Goal: Navigation & Orientation: Locate item on page

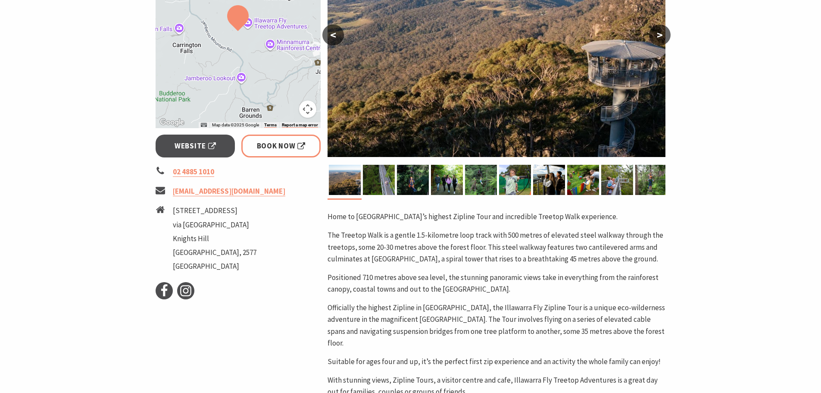
scroll to position [129, 0]
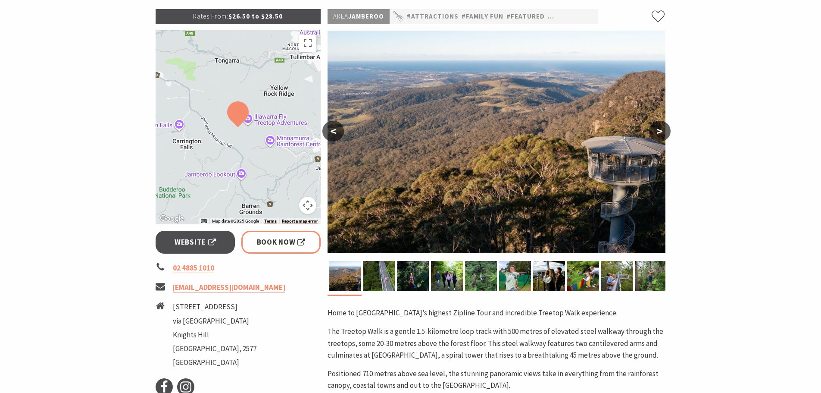
click at [658, 127] on button ">" at bounding box center [660, 131] width 22 height 21
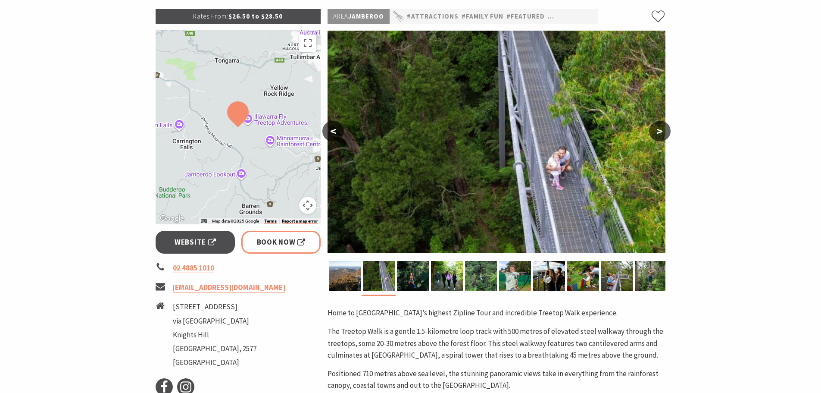
click at [658, 127] on button ">" at bounding box center [660, 131] width 22 height 21
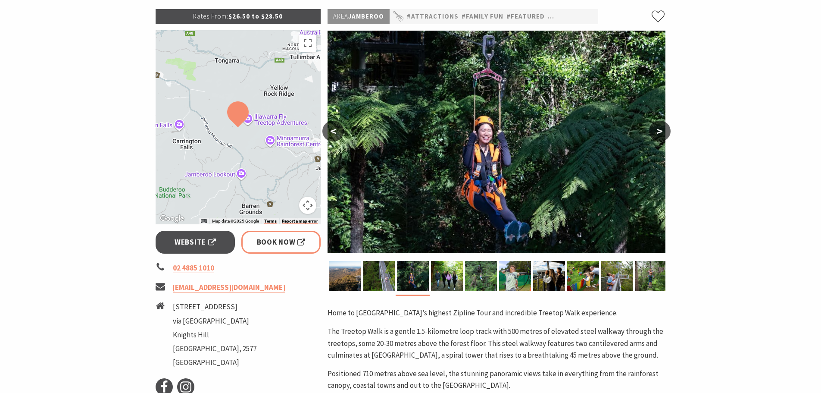
click at [658, 127] on button ">" at bounding box center [660, 131] width 22 height 21
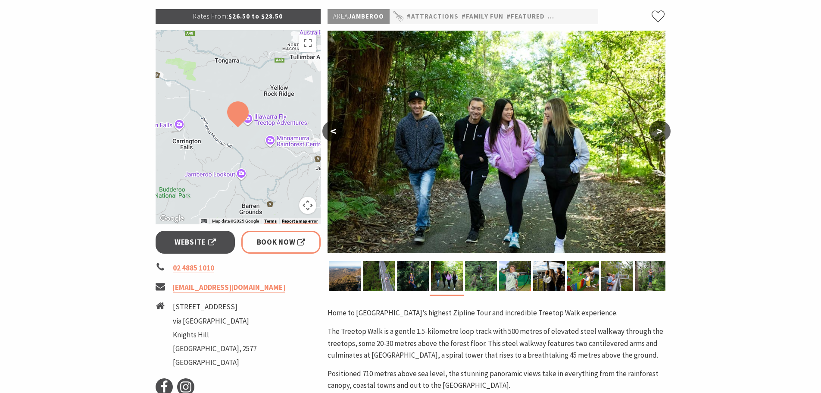
click at [658, 127] on button ">" at bounding box center [660, 131] width 22 height 21
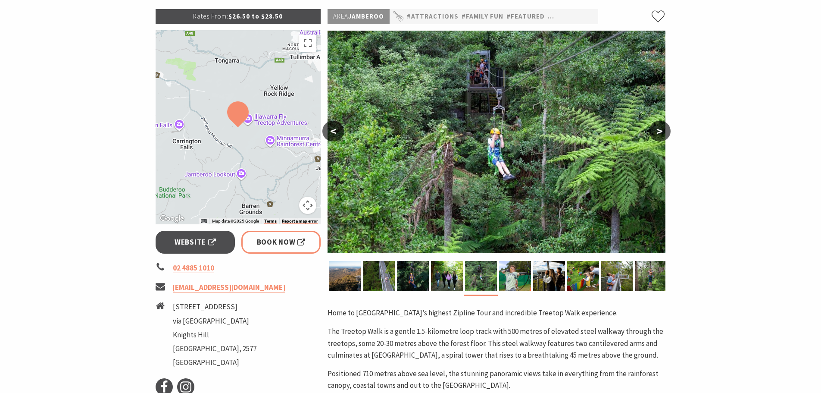
click at [658, 127] on button ">" at bounding box center [660, 131] width 22 height 21
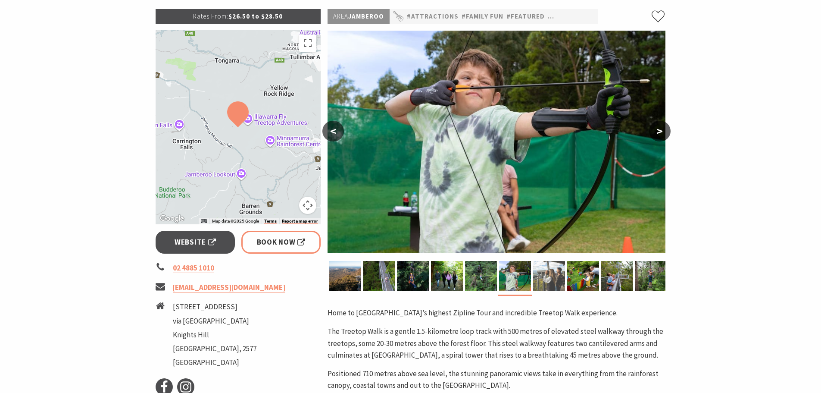
click at [552, 283] on img at bounding box center [549, 276] width 32 height 30
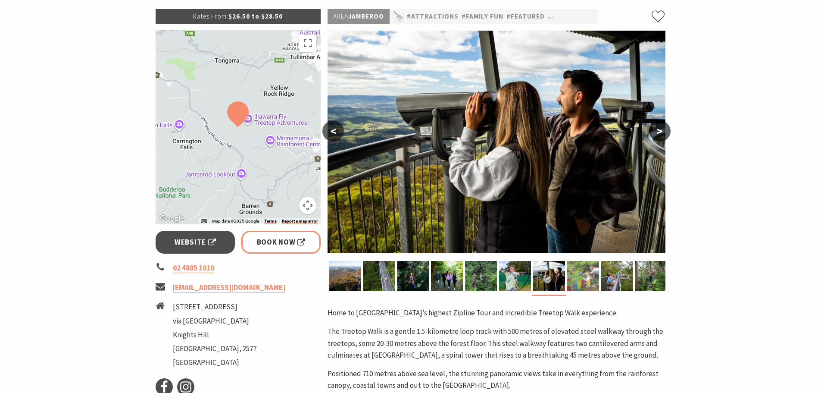
click at [585, 282] on img at bounding box center [583, 276] width 32 height 30
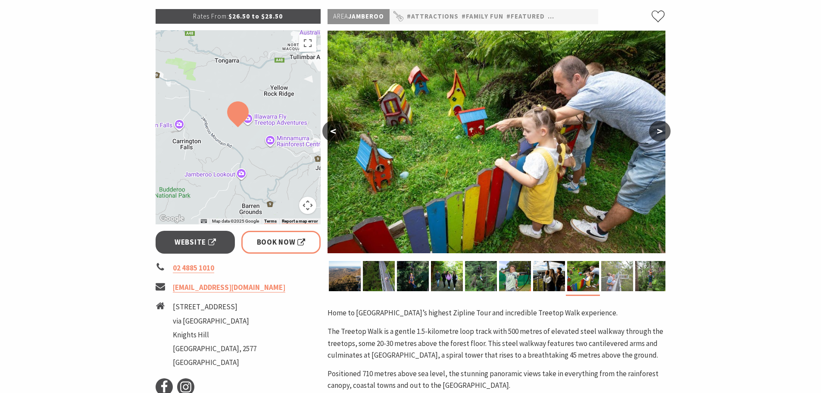
click at [622, 284] on img at bounding box center [618, 276] width 32 height 30
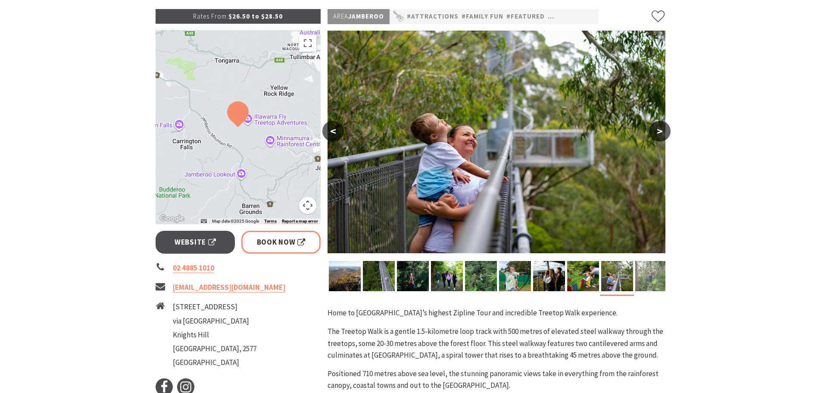
click at [652, 279] on img at bounding box center [652, 276] width 32 height 30
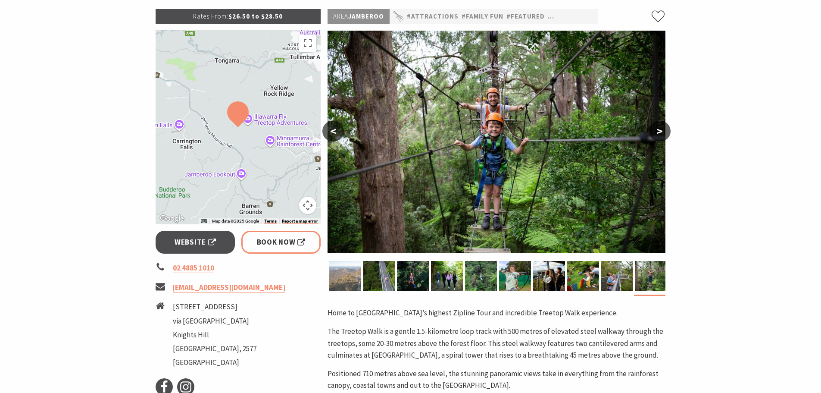
click at [346, 277] on img at bounding box center [345, 276] width 32 height 30
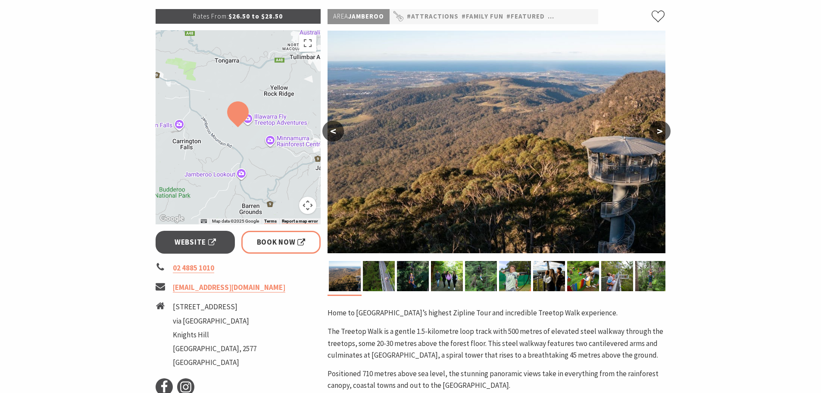
click at [278, 147] on div at bounding box center [239, 127] width 166 height 194
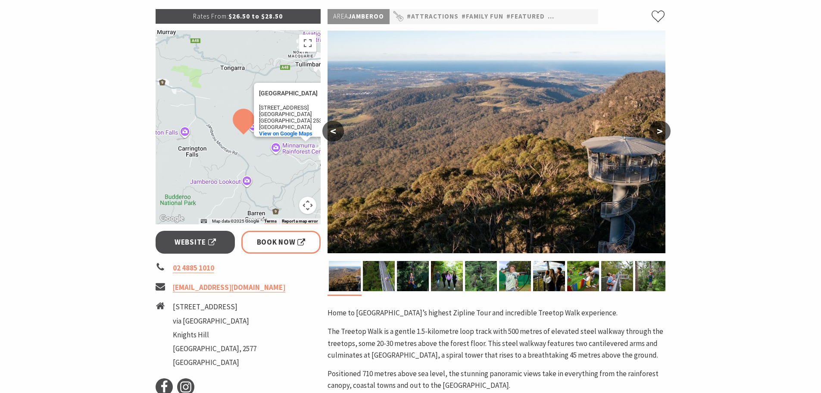
drag, startPoint x: 197, startPoint y: 162, endPoint x: 262, endPoint y: 171, distance: 66.2
click at [262, 171] on div "[GEOGRAPHIC_DATA] [GEOGRAPHIC_DATA] [STREET_ADDRESS] View on Google Maps" at bounding box center [239, 127] width 166 height 194
click at [309, 204] on button "Map camera controls" at bounding box center [307, 205] width 17 height 17
click at [284, 201] on button "Zoom out" at bounding box center [286, 205] width 17 height 17
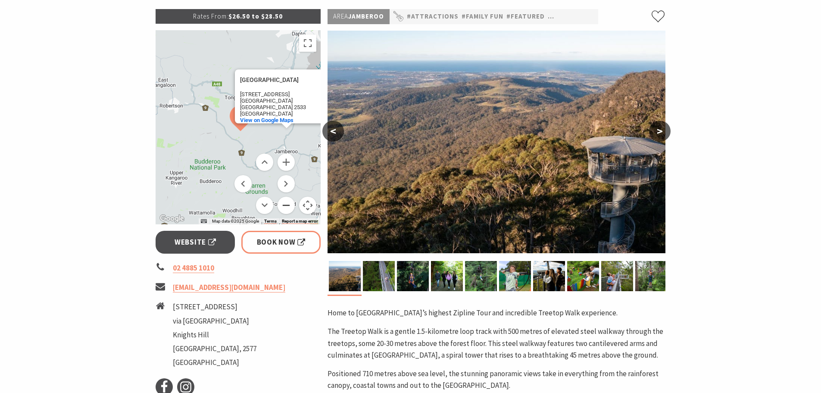
click at [284, 201] on button "Zoom out" at bounding box center [286, 205] width 17 height 17
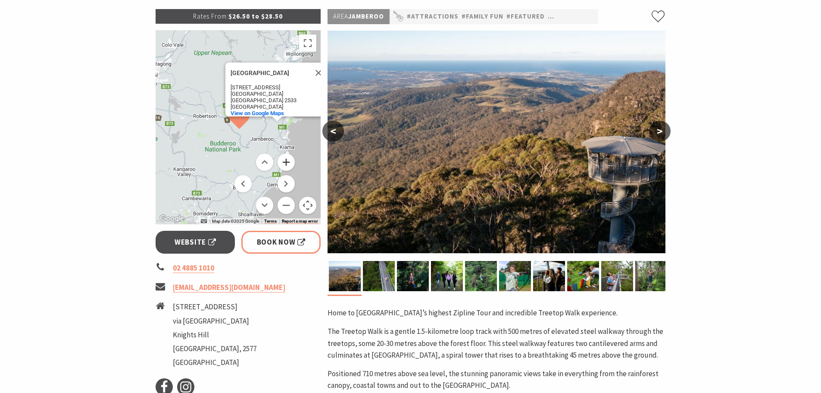
click at [289, 164] on button "Zoom in" at bounding box center [286, 162] width 17 height 17
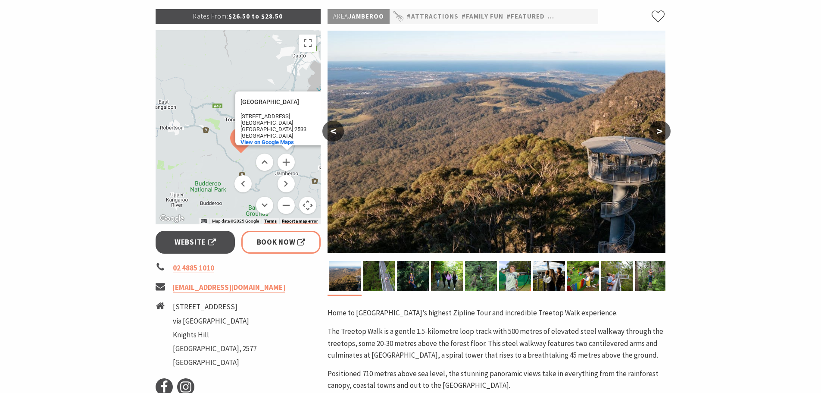
drag, startPoint x: 245, startPoint y: 143, endPoint x: 245, endPoint y: 167, distance: 24.2
click at [245, 167] on div "[GEOGRAPHIC_DATA] [GEOGRAPHIC_DATA] [STREET_ADDRESS] View on Google Maps Map Da…" at bounding box center [239, 127] width 166 height 194
